Goal: Book appointment/travel/reservation

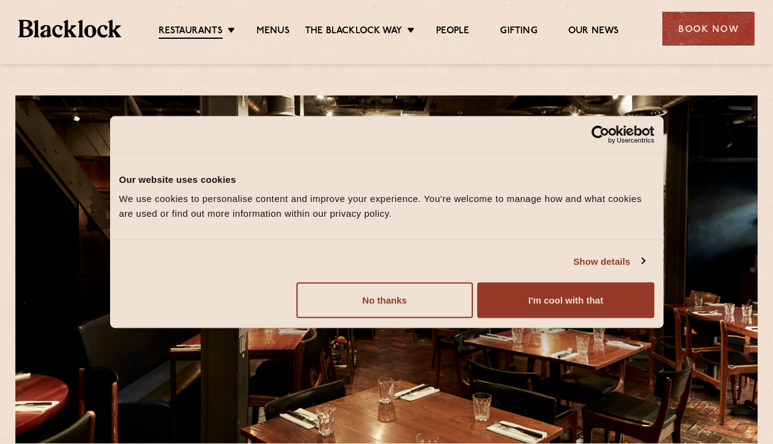
click at [568, 300] on button "I'm cool with that" at bounding box center [565, 300] width 177 height 36
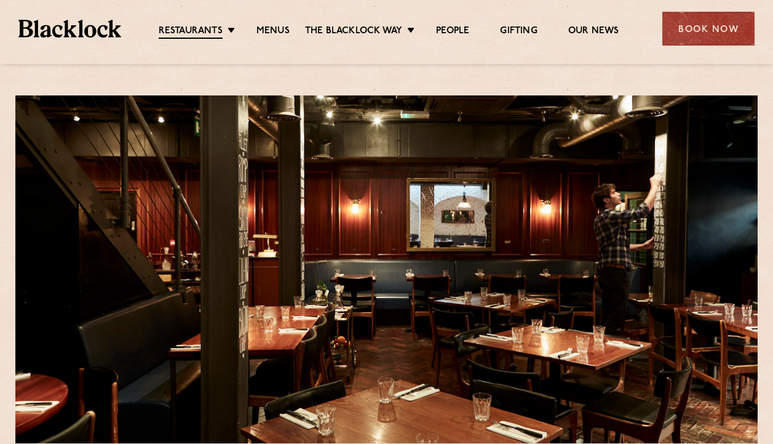
click at [701, 31] on div "Book Now" at bounding box center [709, 29] width 92 height 34
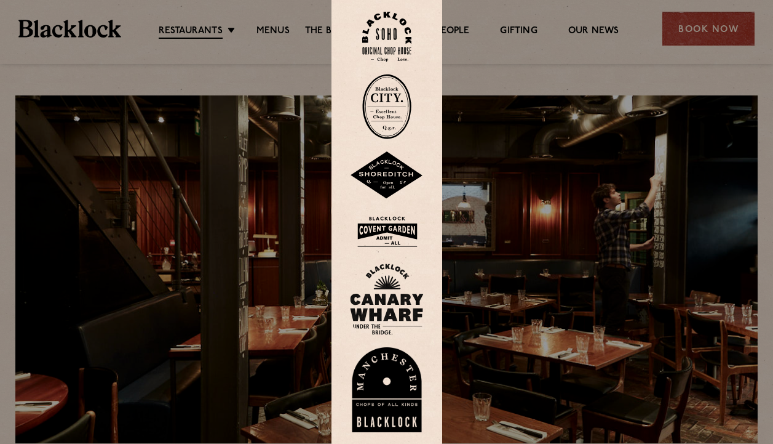
click at [700, 31] on div at bounding box center [386, 222] width 773 height 444
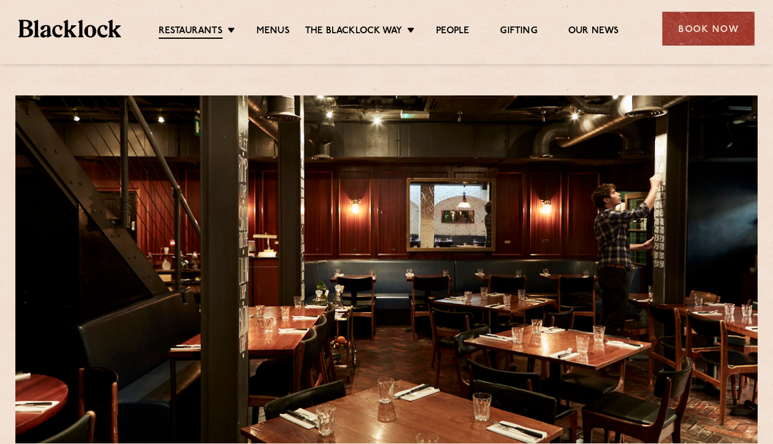
click at [191, 33] on link "Restaurants" at bounding box center [191, 32] width 64 height 14
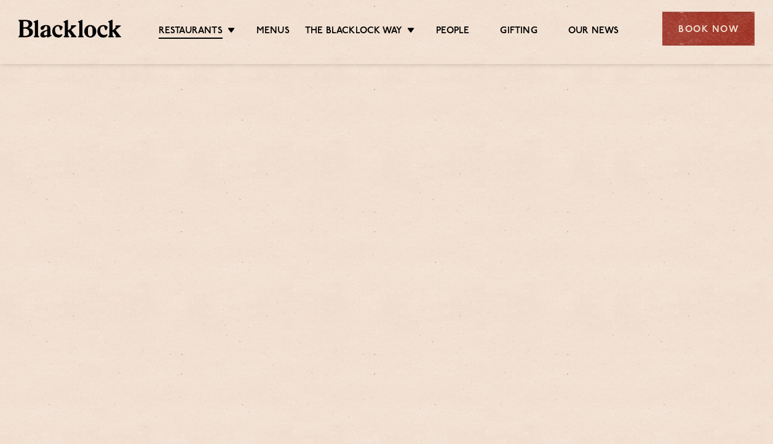
scroll to position [443, 0]
